Goal: Information Seeking & Learning: Find specific fact

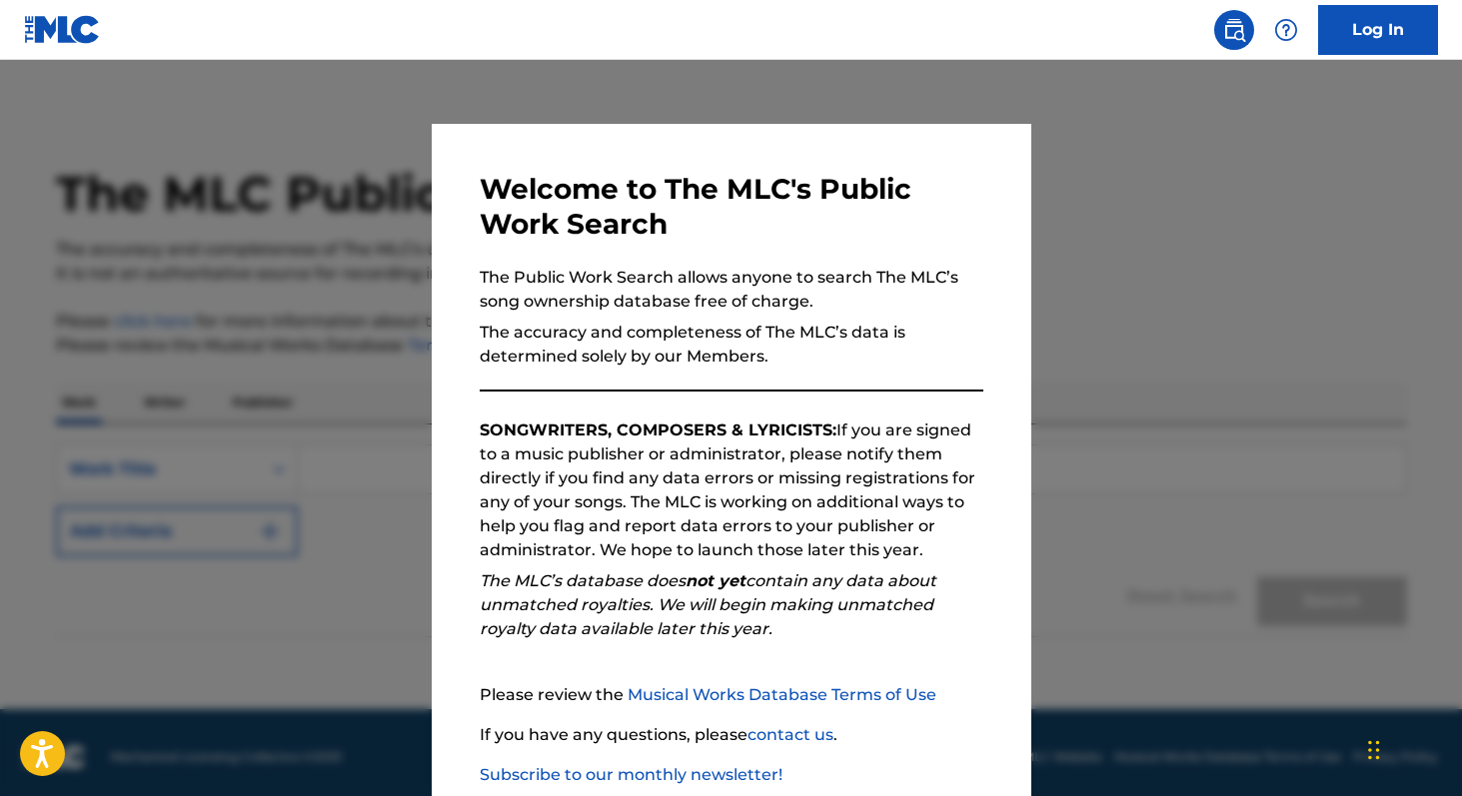
click at [1169, 495] on div at bounding box center [731, 458] width 1462 height 796
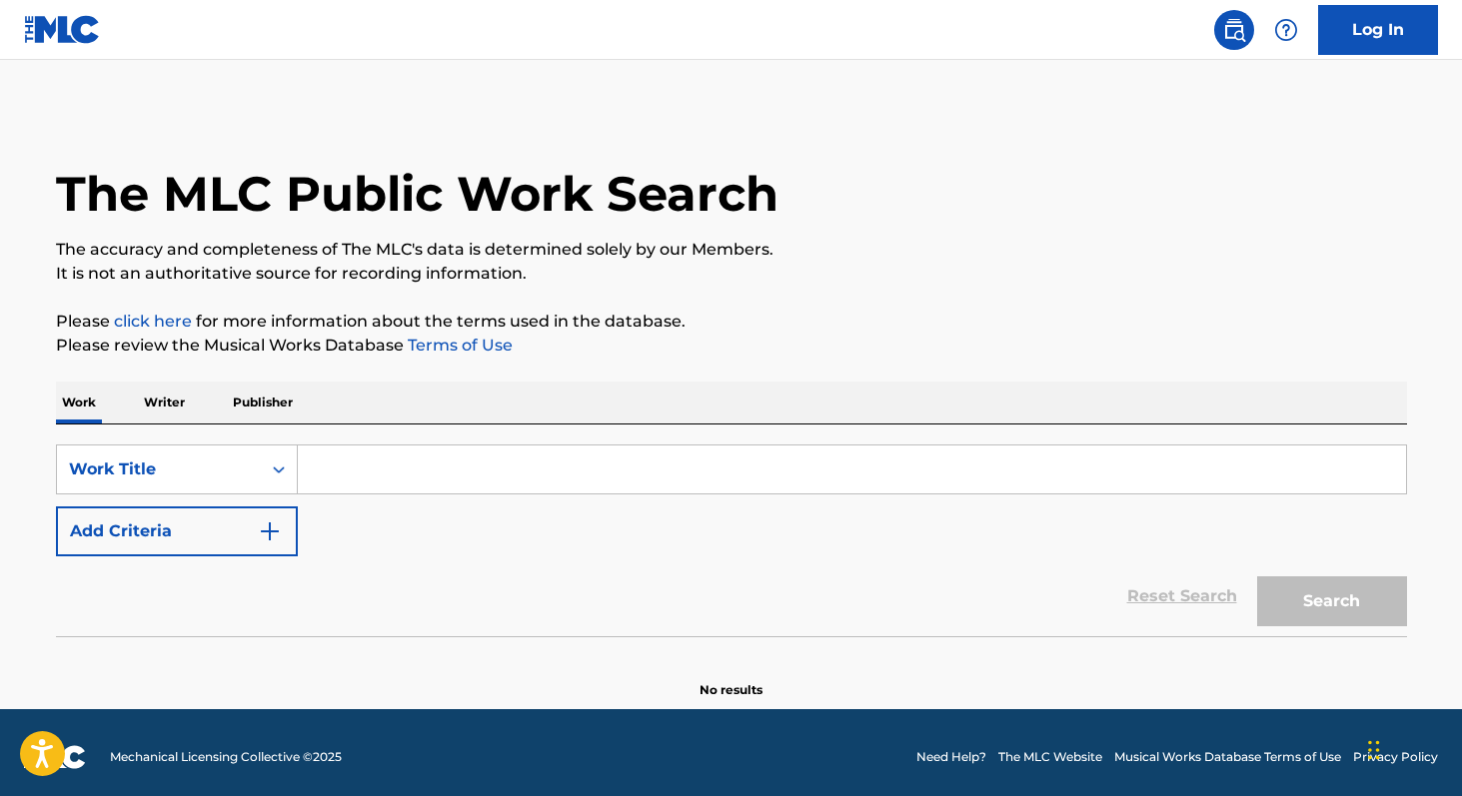
click at [495, 477] on input "Search Form" at bounding box center [852, 470] width 1108 height 48
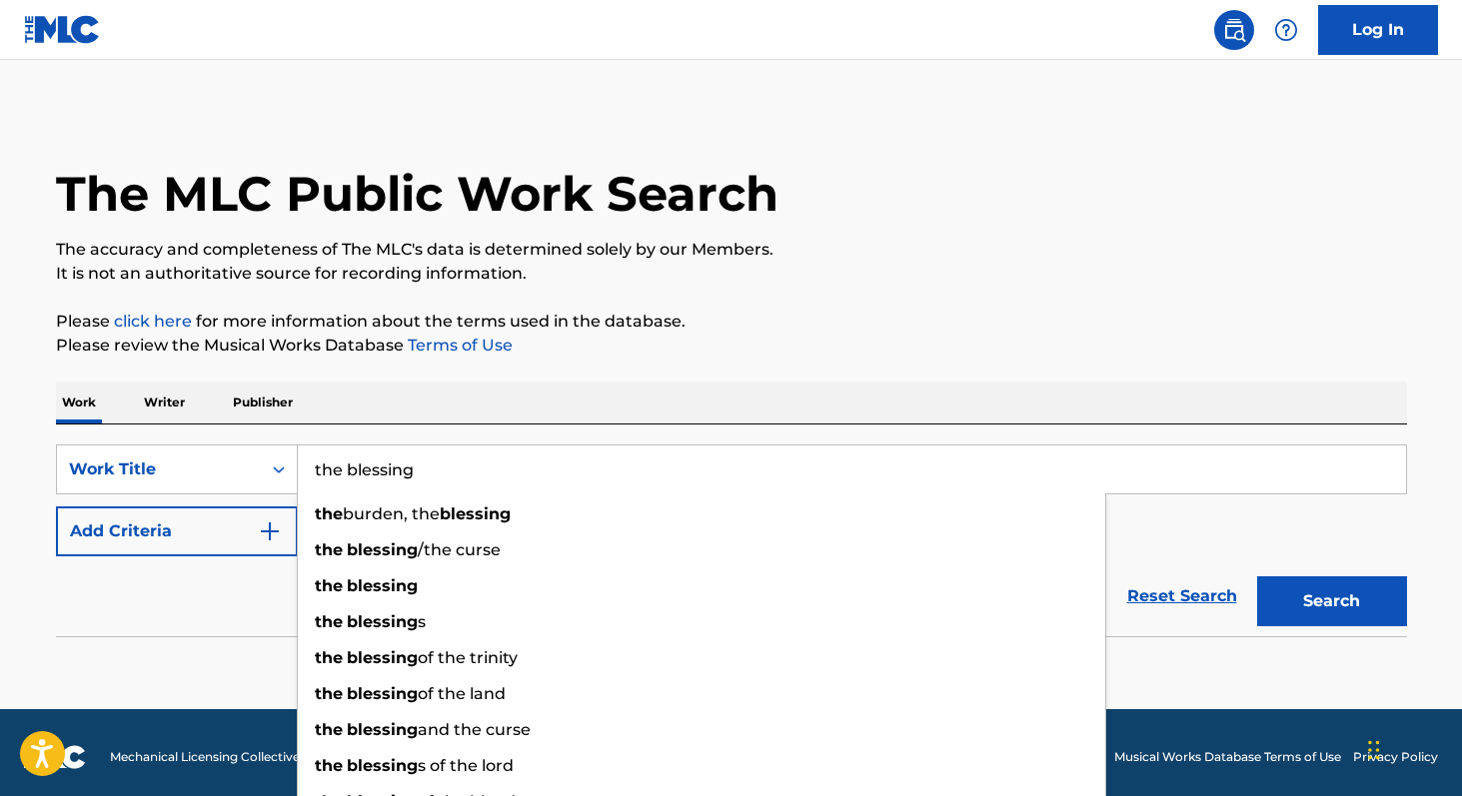
type input "the blessing"
click at [1333, 602] on button "Search" at bounding box center [1332, 602] width 150 height 50
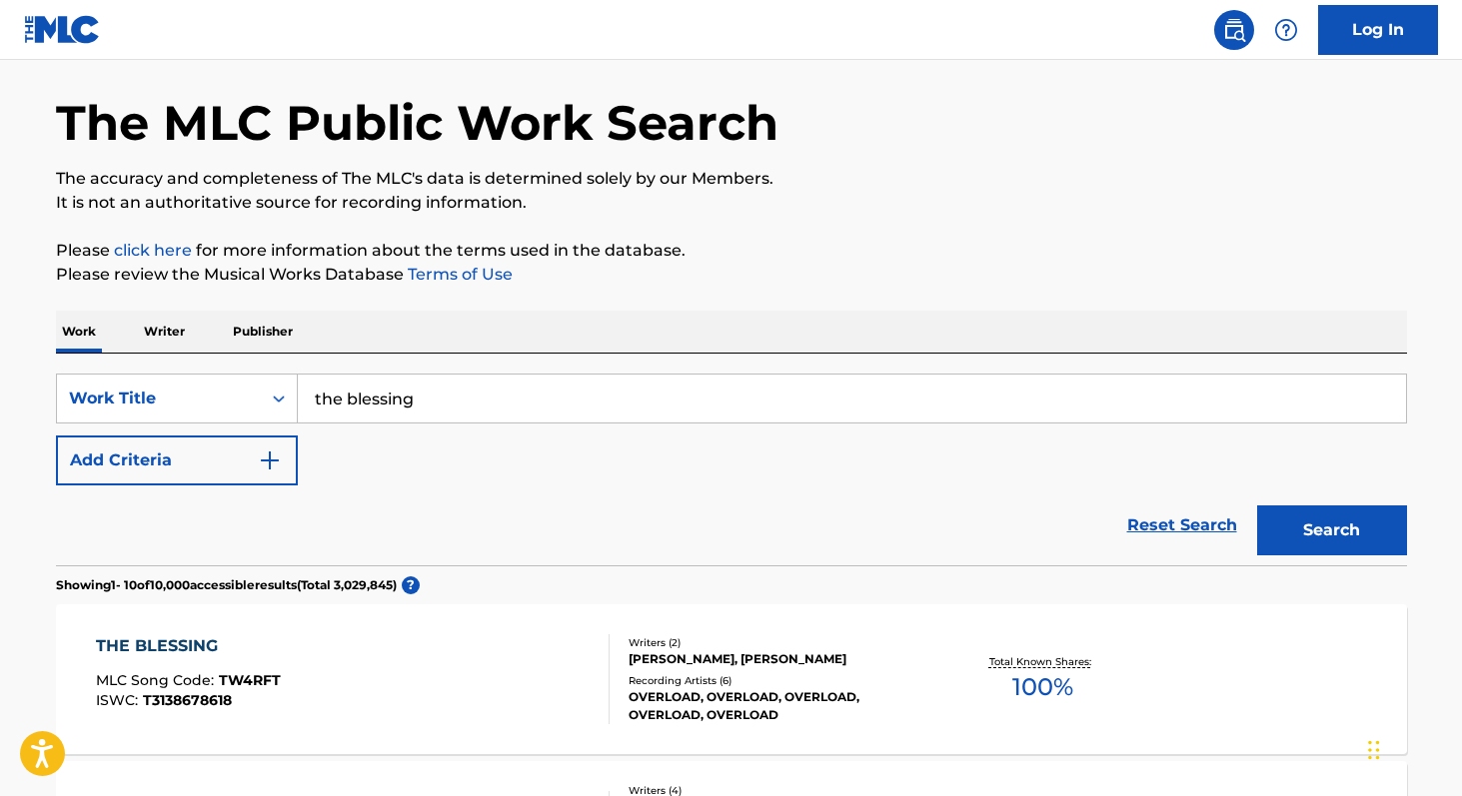
scroll to position [299, 0]
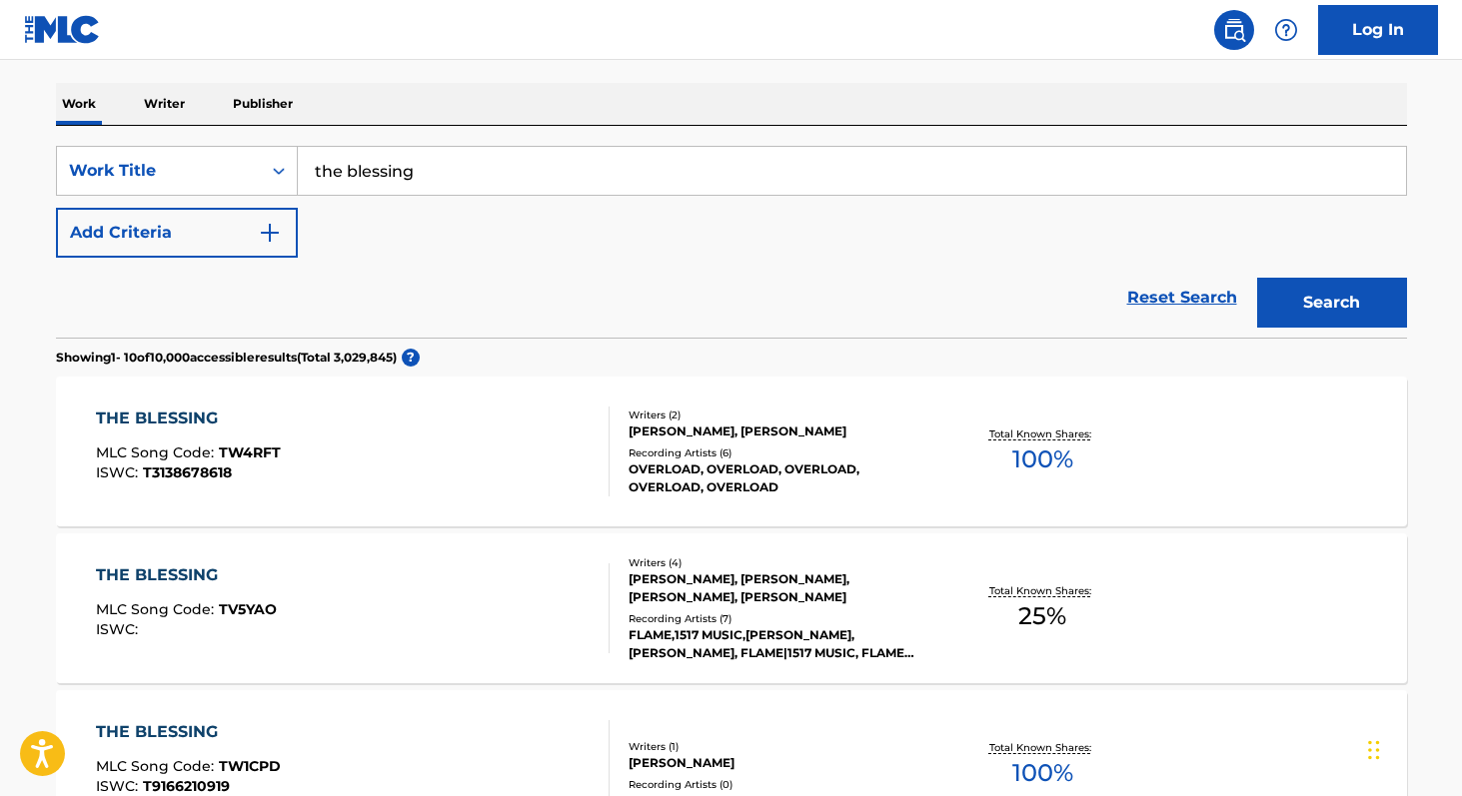
click at [110, 240] on button "Add Criteria" at bounding box center [177, 233] width 242 height 50
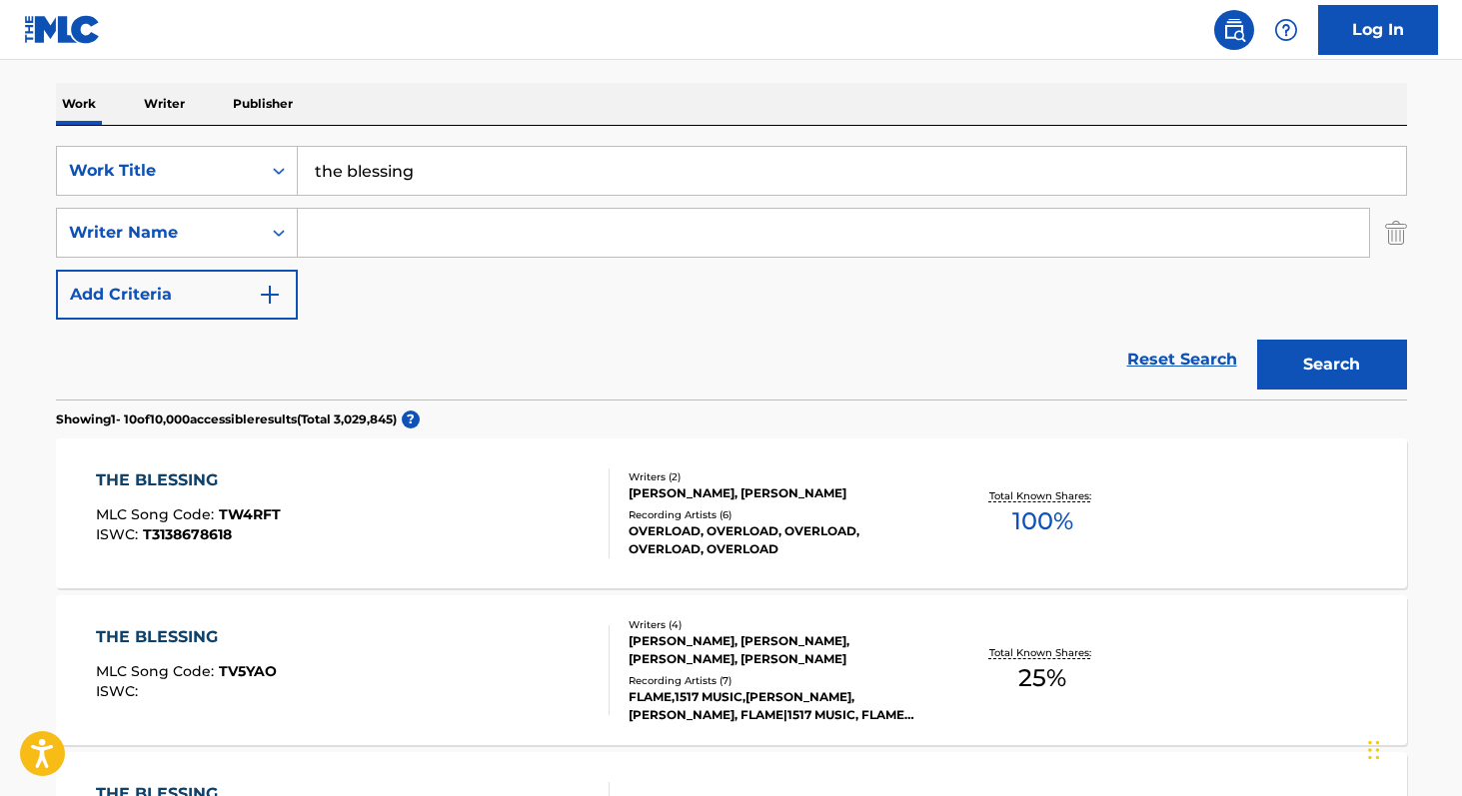
click at [377, 252] on input "Search Form" at bounding box center [833, 233] width 1071 height 48
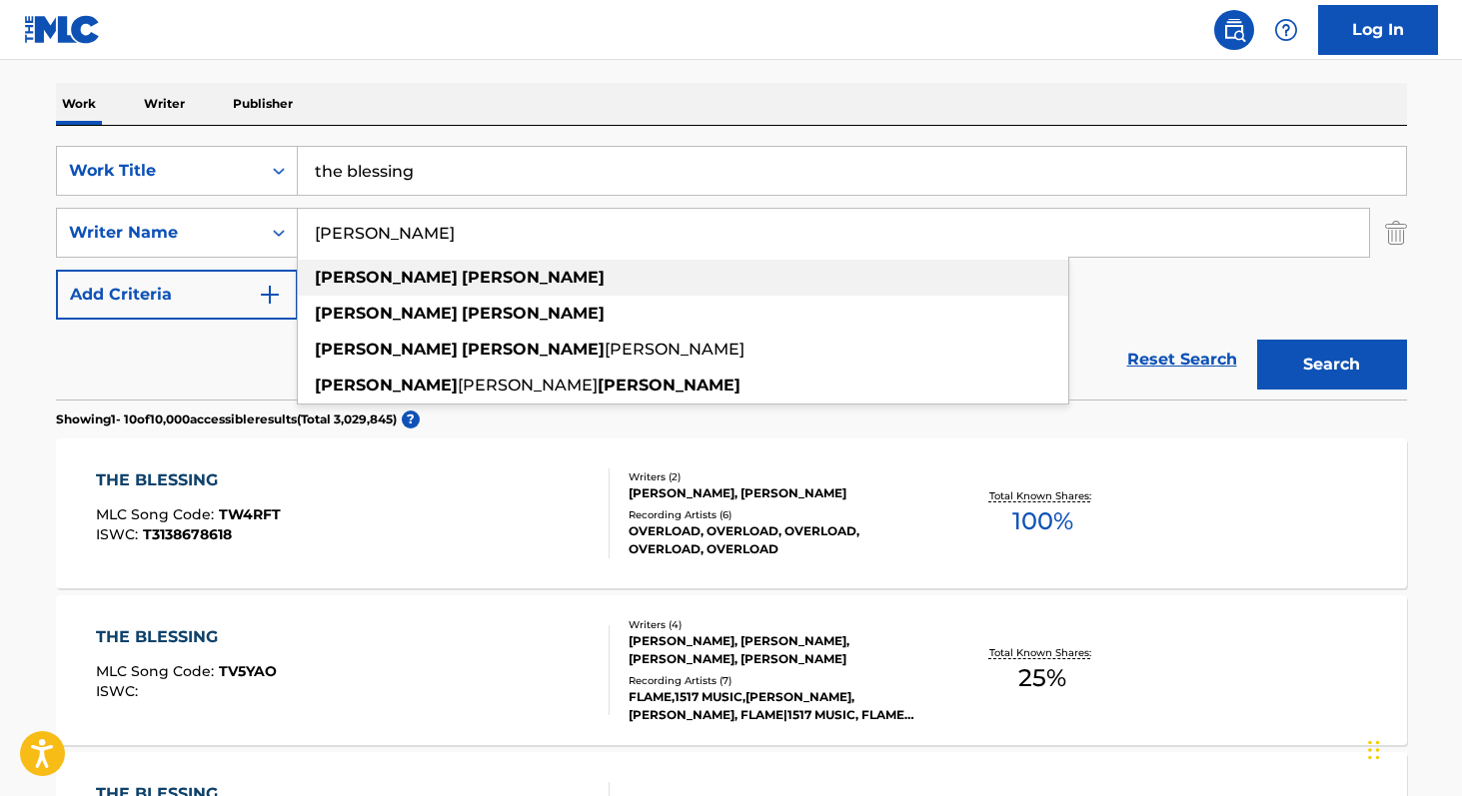
type input "kari jobe"
click at [391, 280] on div "kari jobe" at bounding box center [683, 278] width 771 height 36
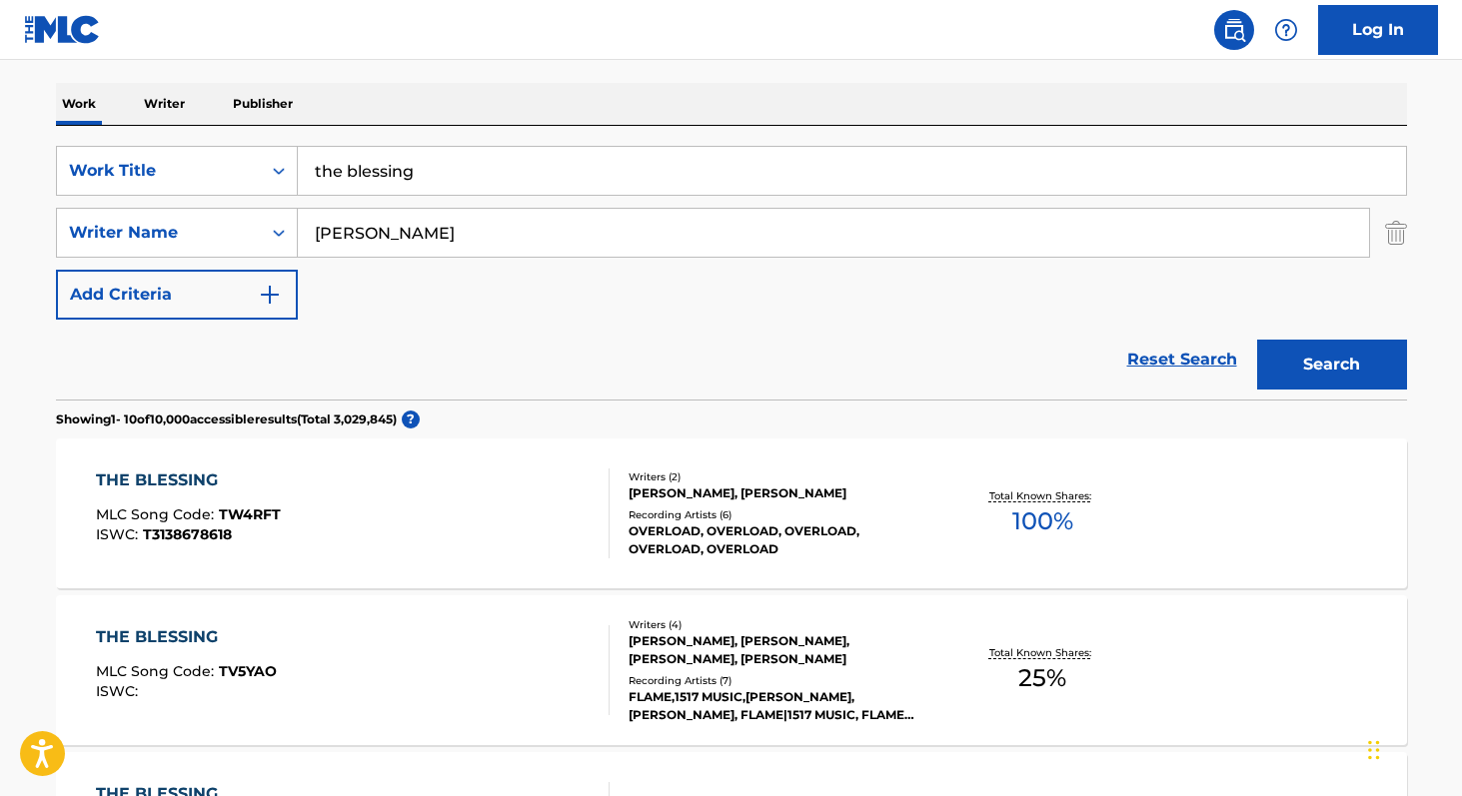
click at [1305, 375] on button "Search" at bounding box center [1332, 365] width 150 height 50
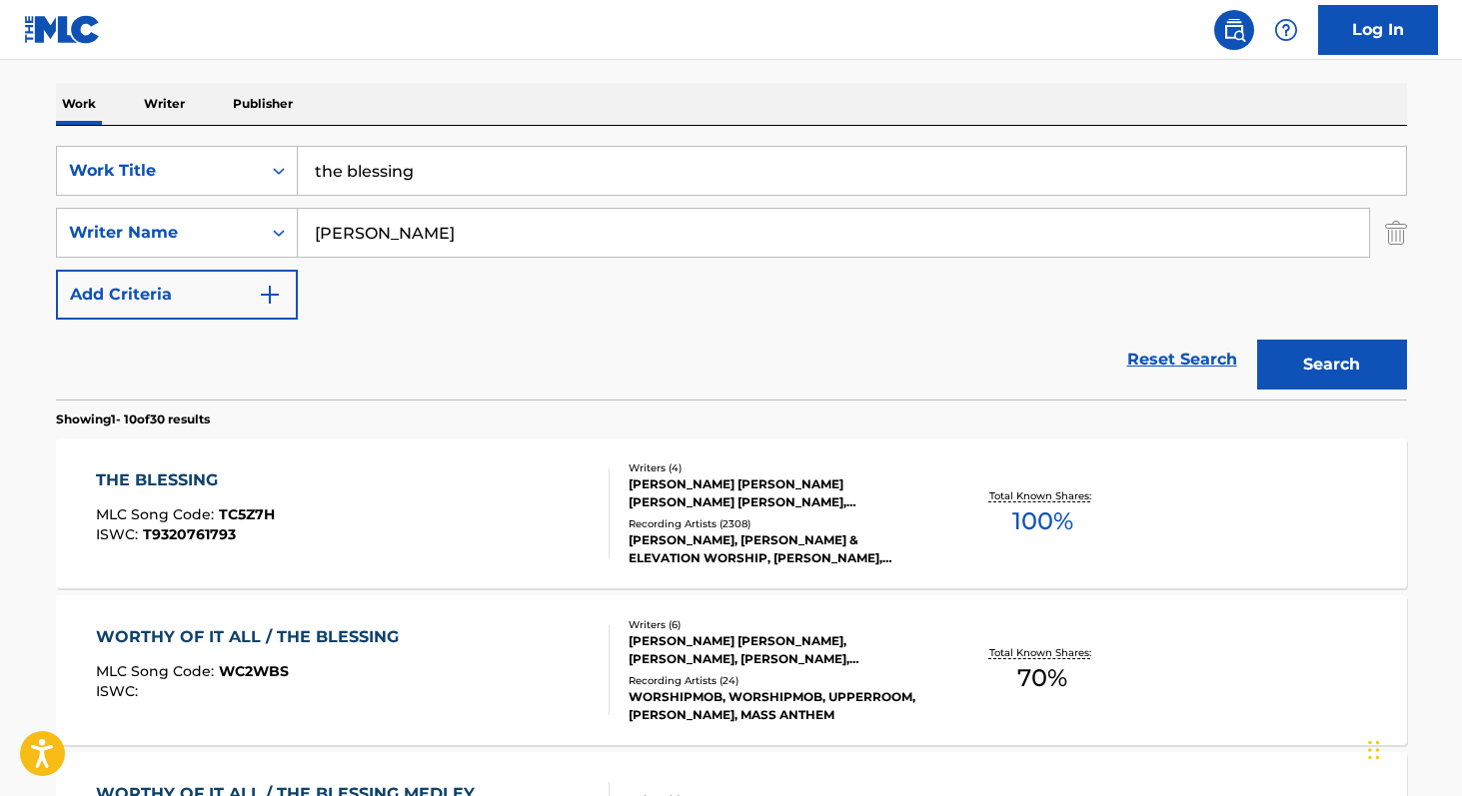
click at [834, 517] on div "Recording Artists ( 2308 )" at bounding box center [780, 524] width 302 height 15
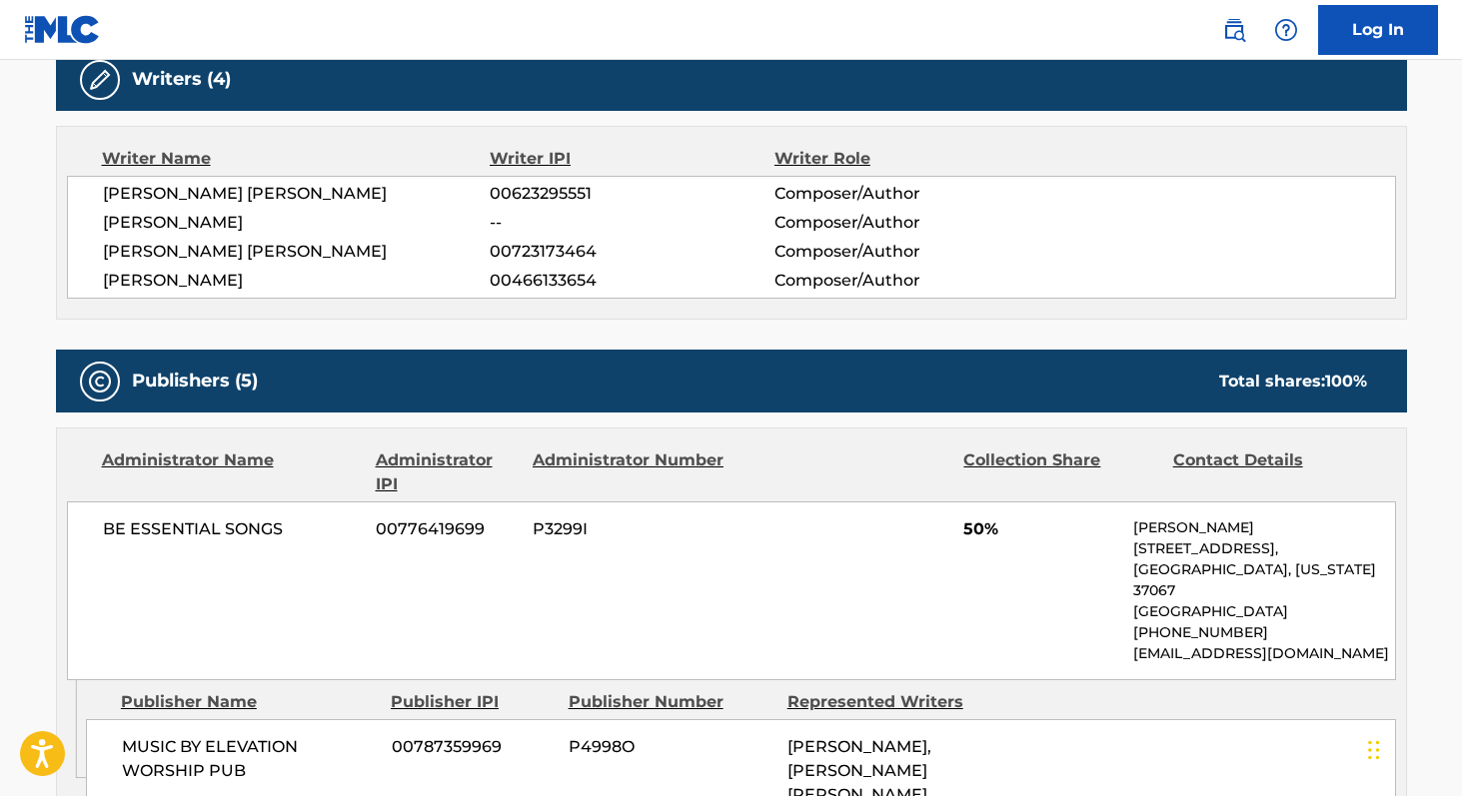
scroll to position [748, 0]
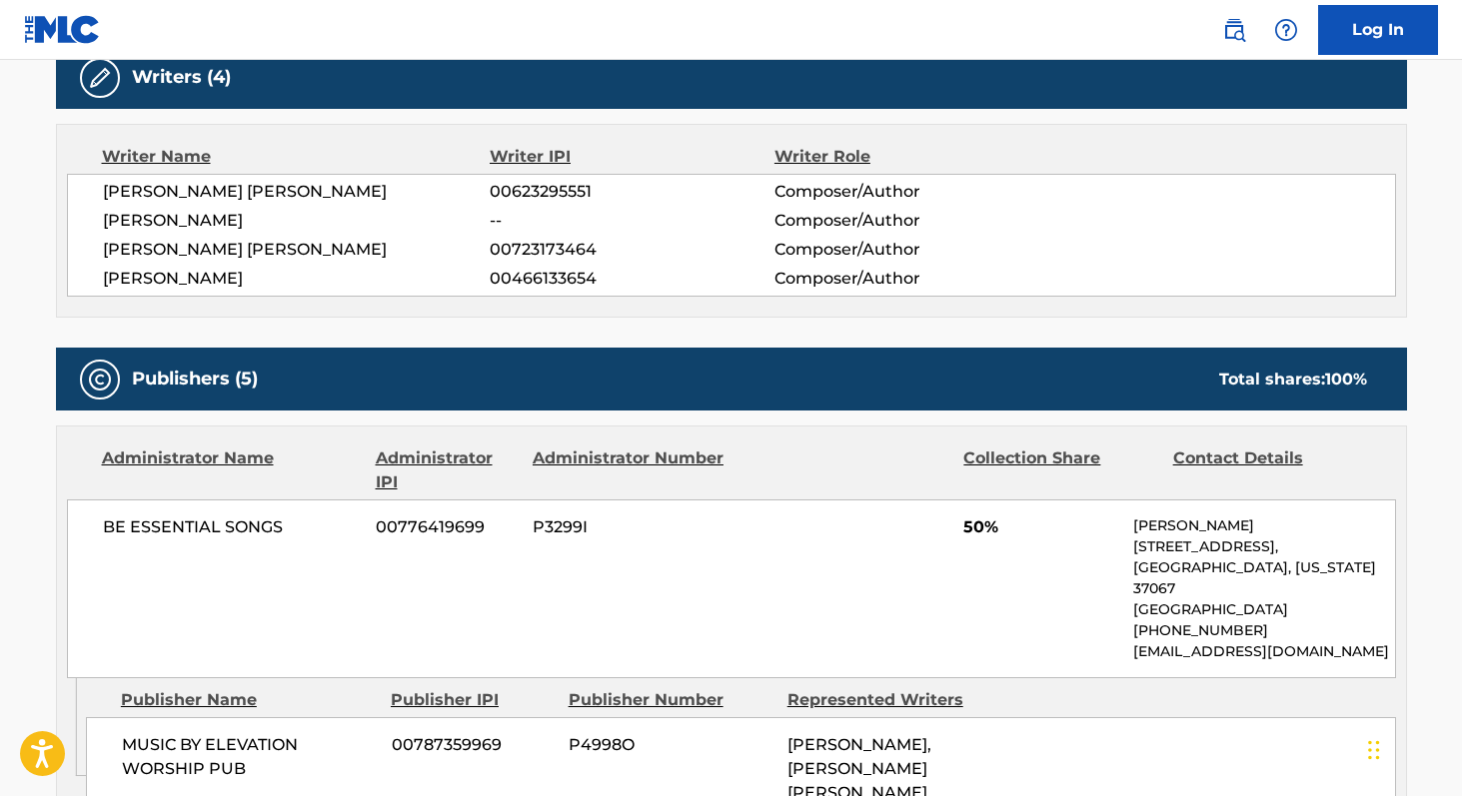
drag, startPoint x: 1163, startPoint y: 642, endPoint x: 179, endPoint y: 477, distance: 998.1
click at [179, 477] on div "Administrator Name Administrator IPI Administrator Number Collection Share Cont…" at bounding box center [731, 553] width 1349 height 252
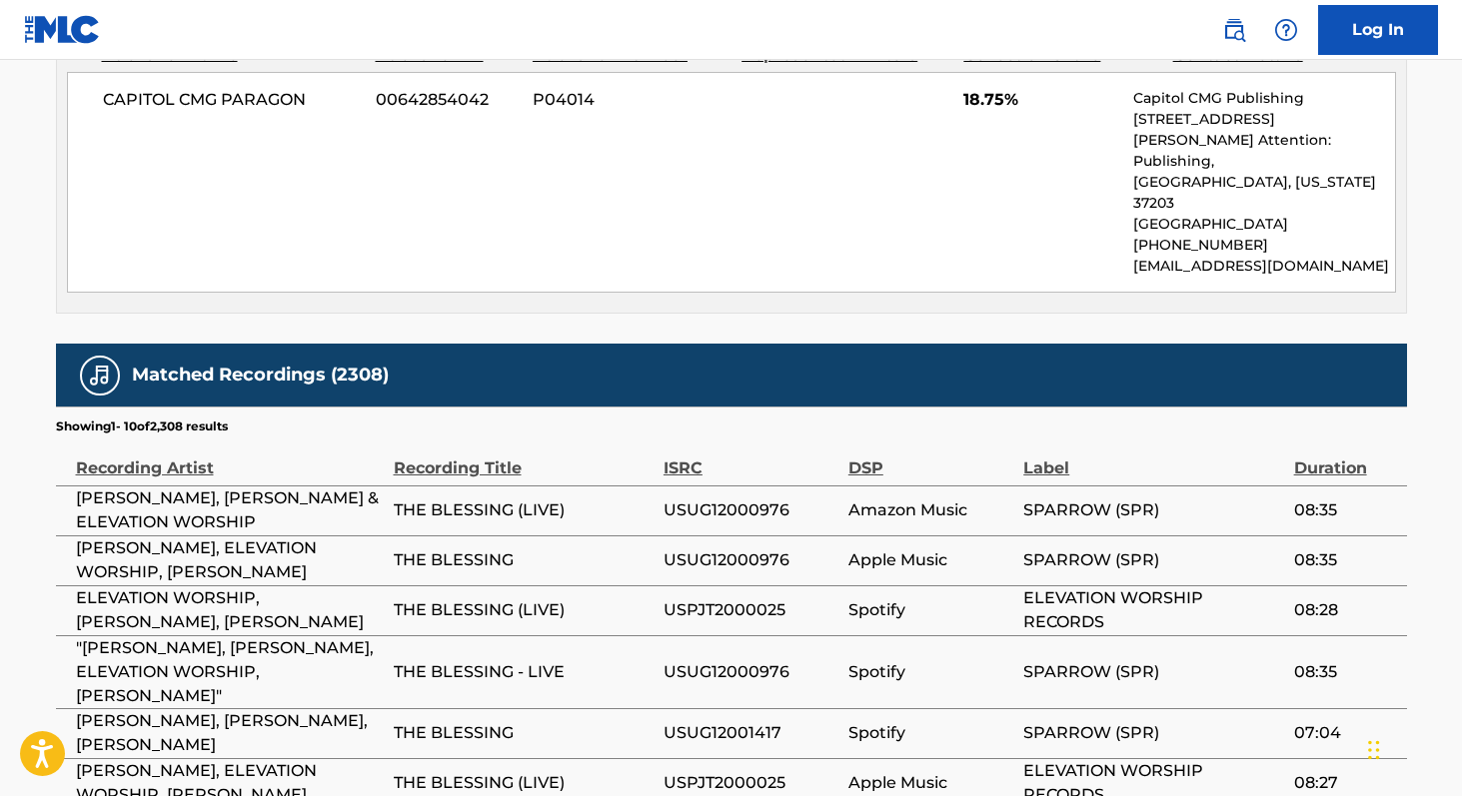
scroll to position [3155, 0]
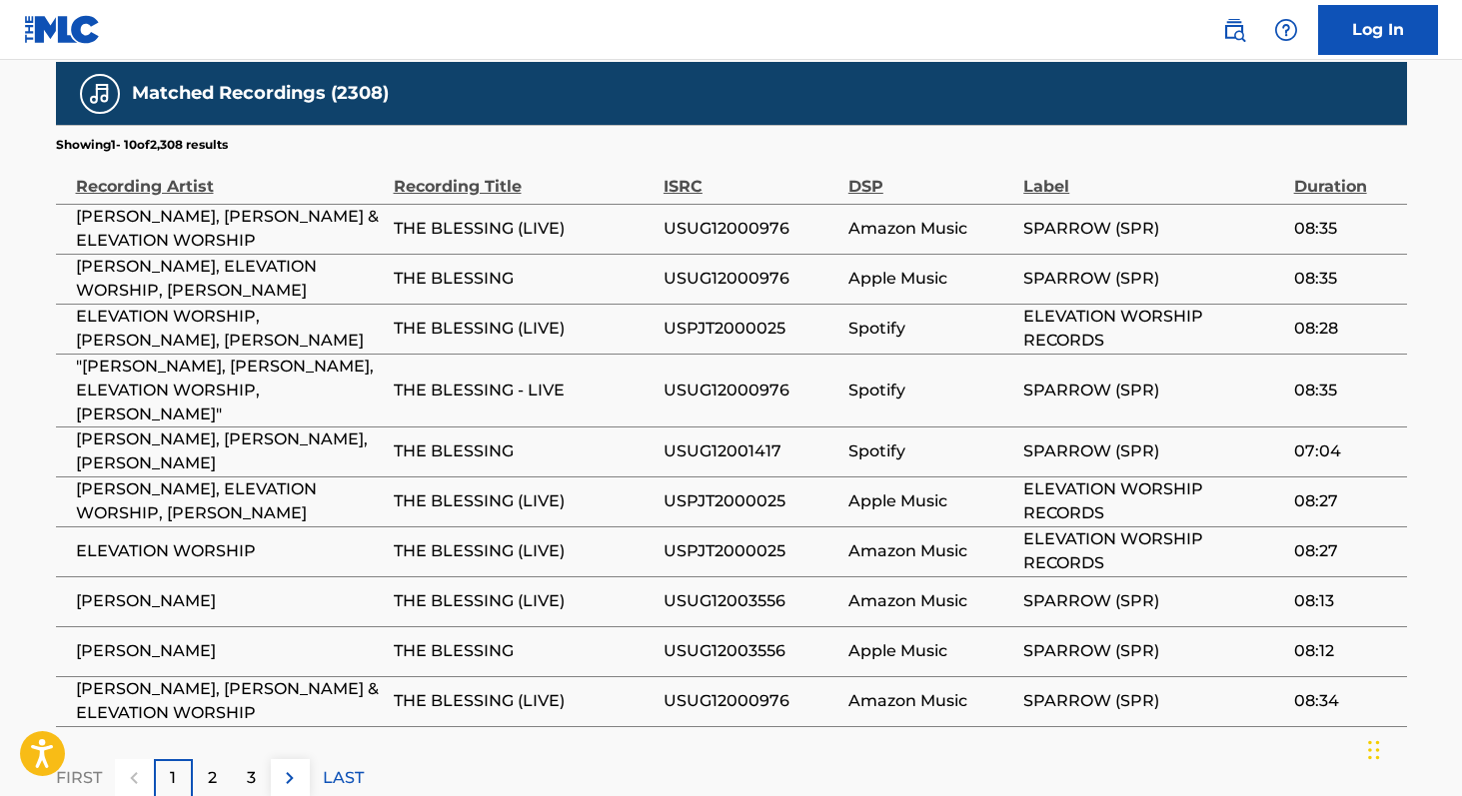
click at [200, 760] on div "2" at bounding box center [212, 779] width 39 height 39
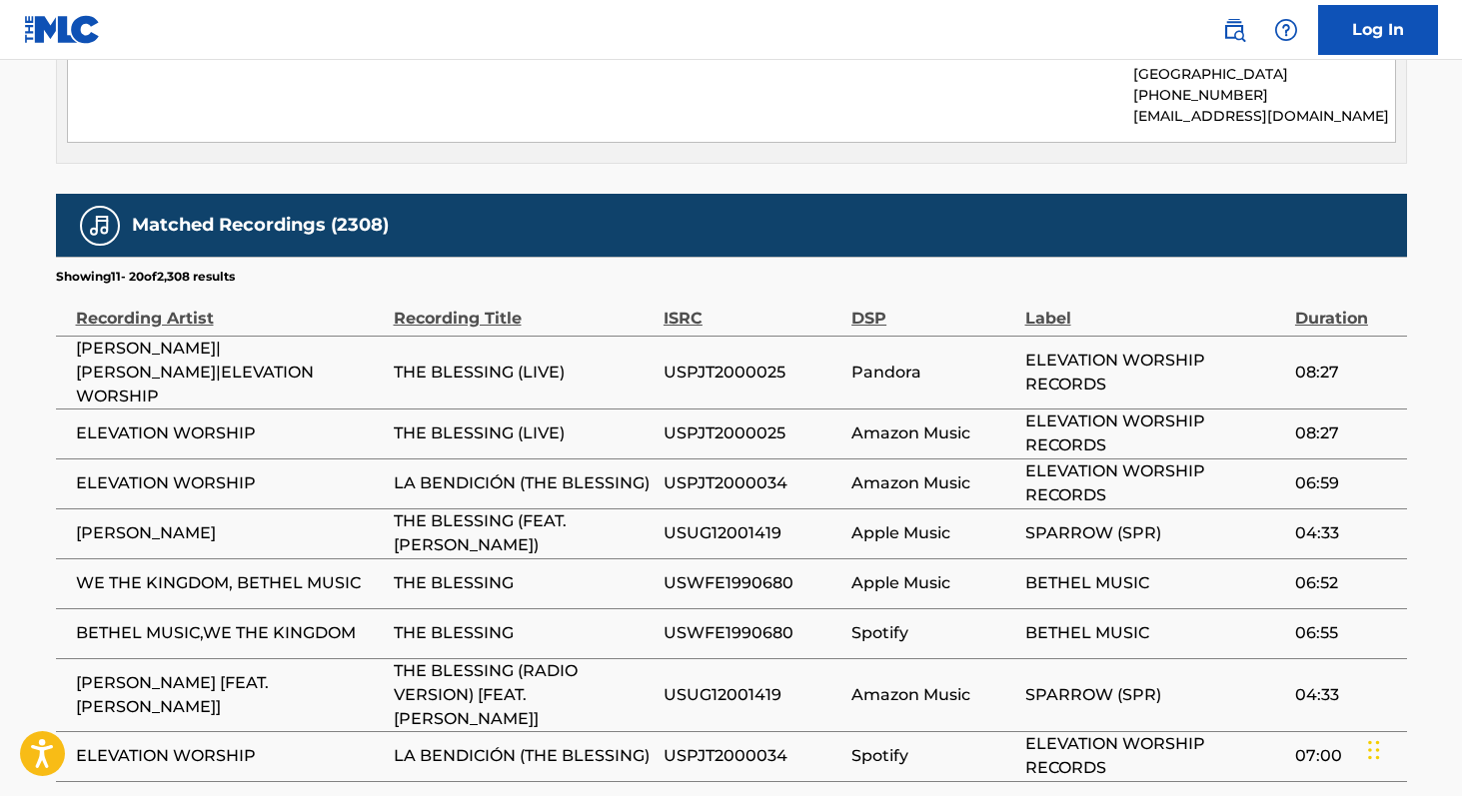
scroll to position [3130, 0]
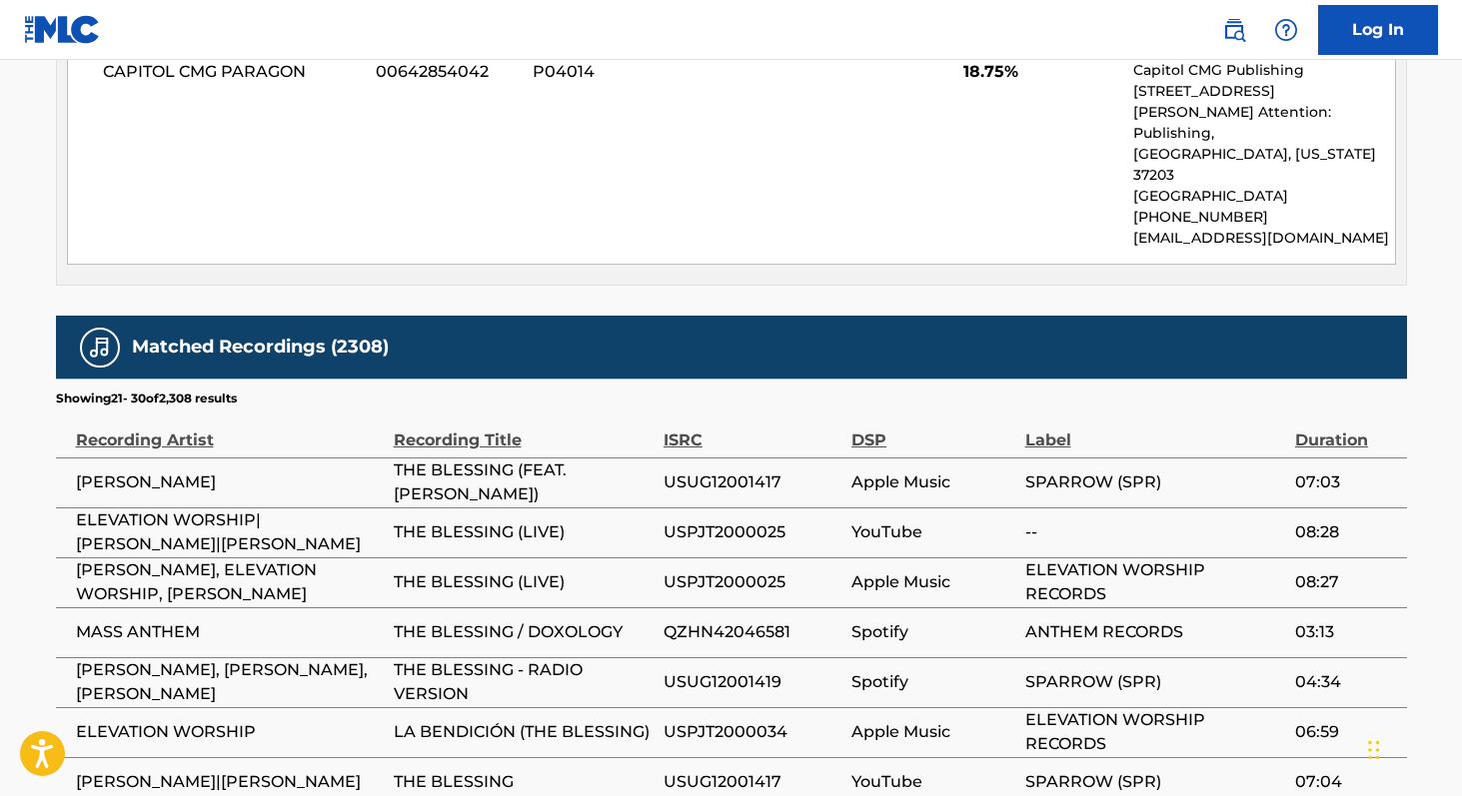
scroll to position [3132, 0]
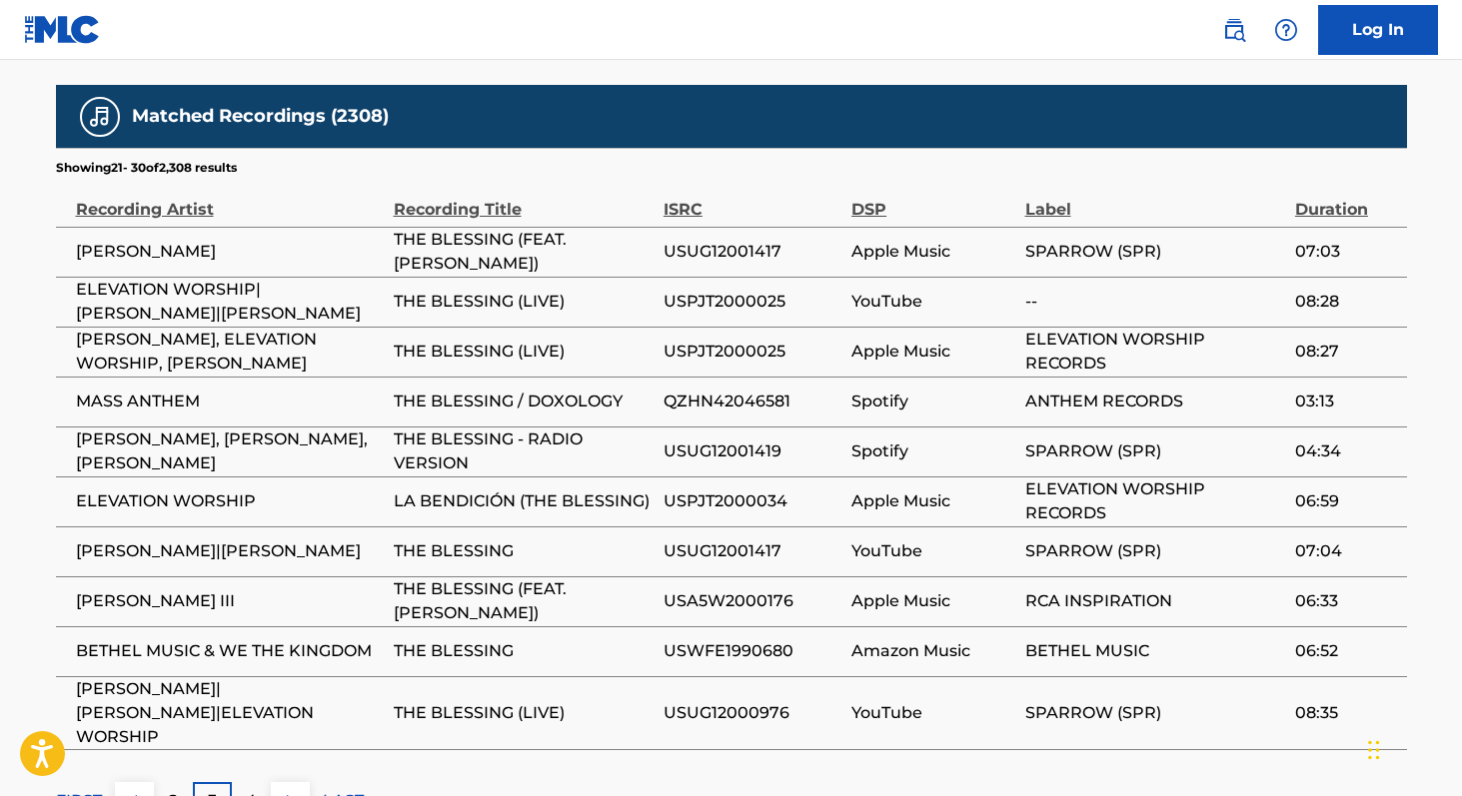
click at [134, 789] on img at bounding box center [134, 801] width 24 height 24
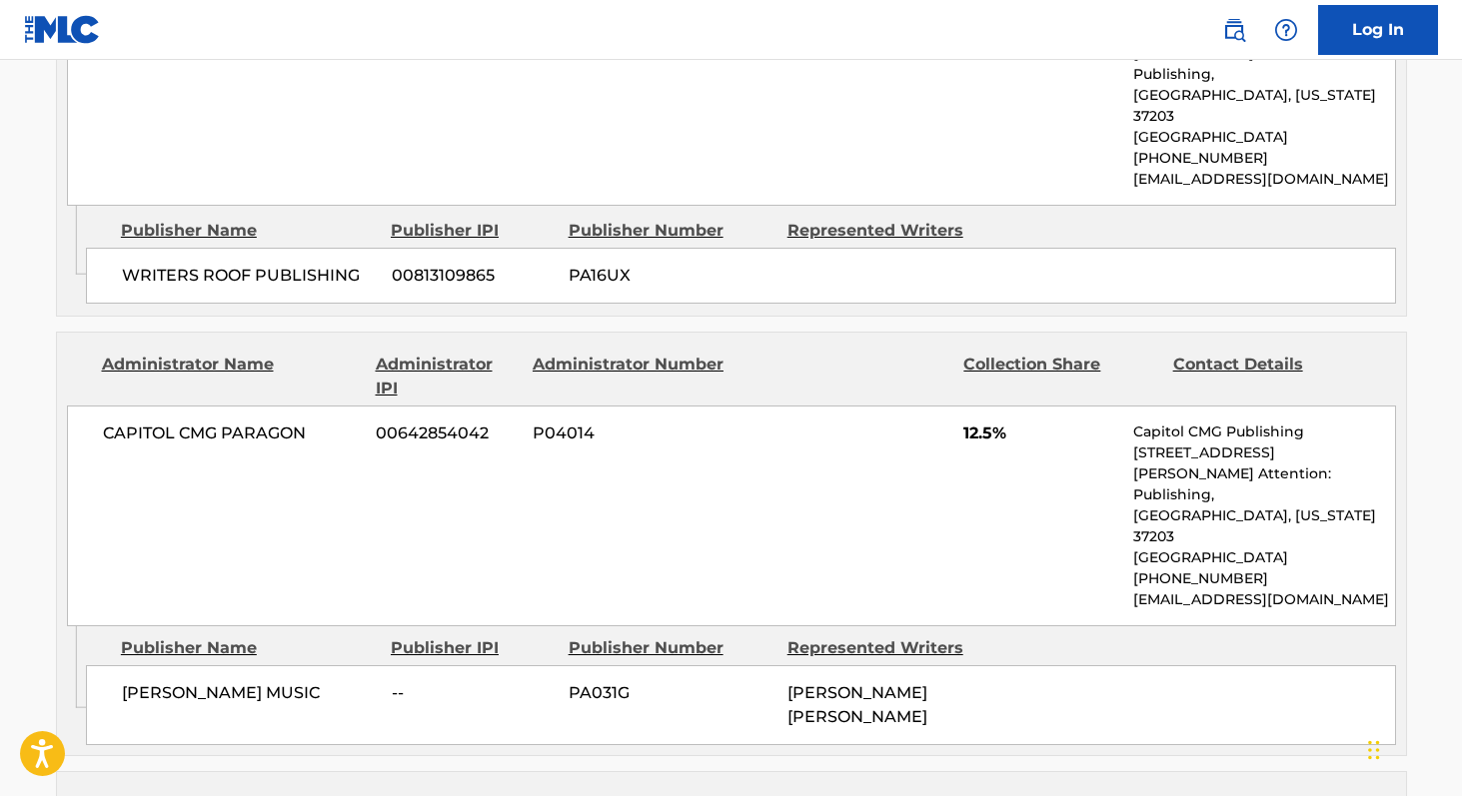
scroll to position [1595, 0]
